Goal: Find specific page/section: Find specific page/section

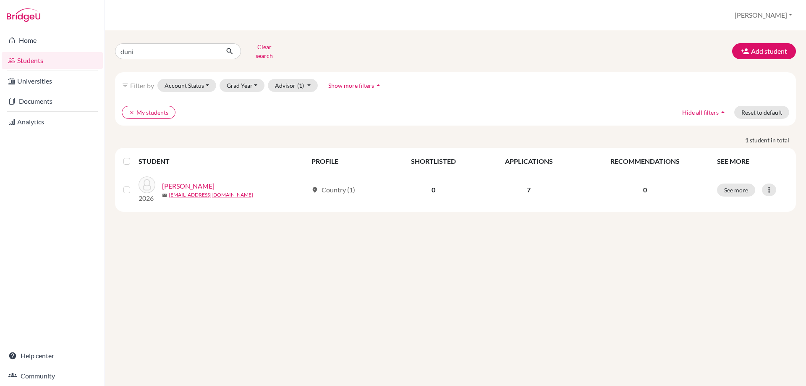
type input "dunia"
click button "submit" at bounding box center [230, 51] width 22 height 16
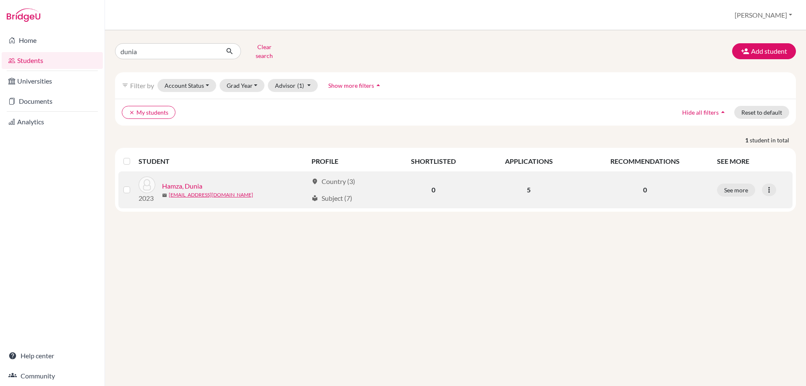
click at [182, 181] on link "Hamza, Dunia" at bounding box center [182, 186] width 40 height 10
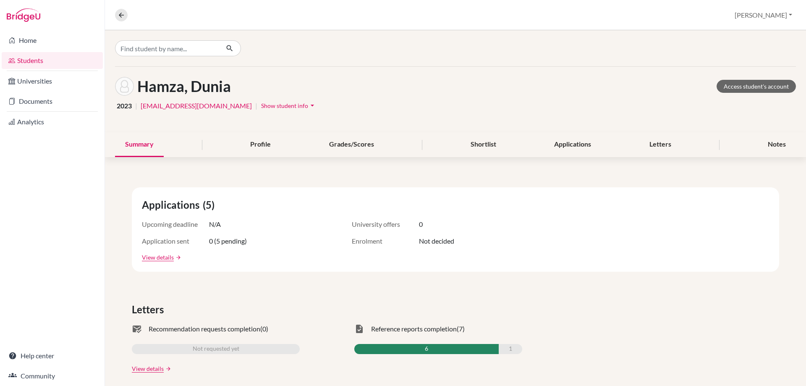
click at [261, 106] on span "Show student info" at bounding box center [284, 105] width 47 height 7
